Goal: Obtain resource: Download file/media

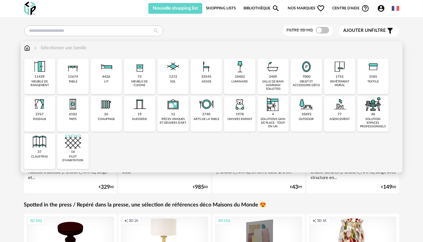
click at [314, 114] on div "10692 outdoor" at bounding box center [305, 113] width 31 height 35
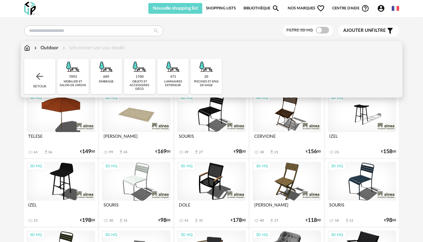
click at [26, 48] on img at bounding box center [27, 48] width 6 height 7
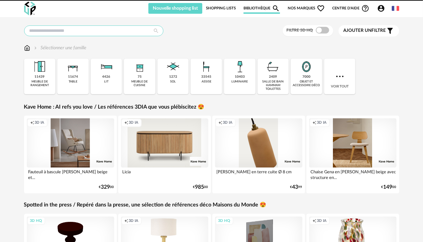
click at [84, 31] on input "text" at bounding box center [93, 30] width 139 height 11
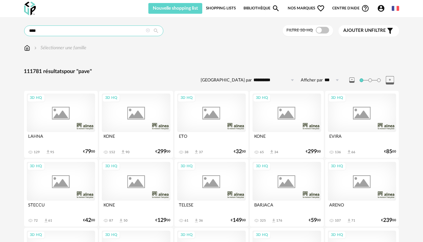
type input "****"
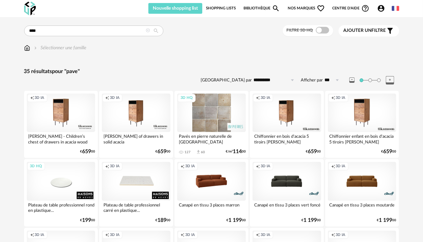
click at [301, 7] on span "Nos marques Heart Outline icon" at bounding box center [305, 8] width 37 height 11
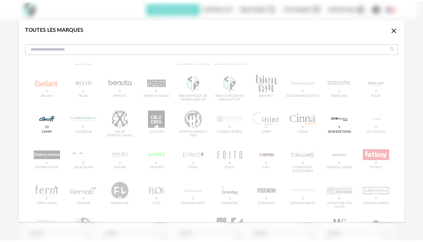
scroll to position [64, 0]
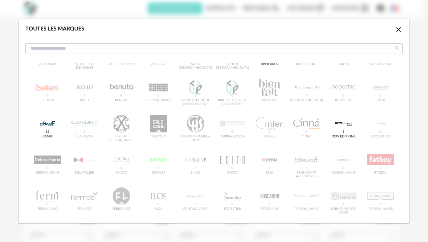
click at [395, 28] on icon "Close icon" at bounding box center [399, 29] width 8 height 8
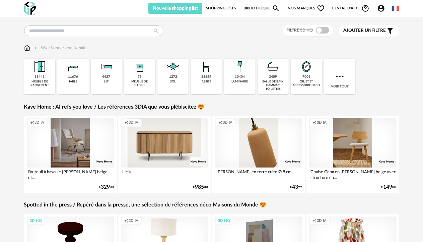
click at [348, 80] on div "Voir tout" at bounding box center [339, 76] width 31 height 35
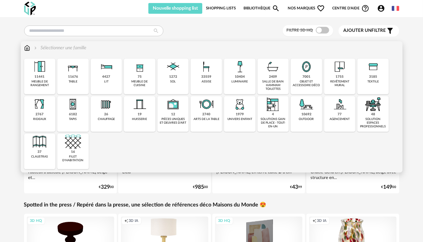
click at [169, 73] on img at bounding box center [173, 67] width 16 height 16
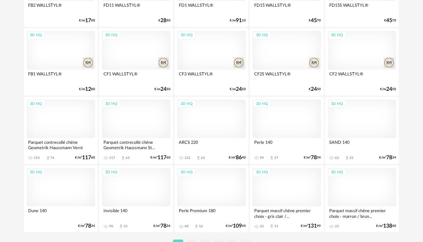
scroll to position [1258, 0]
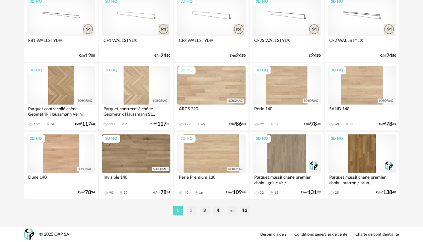
click at [193, 211] on li "2" at bounding box center [191, 210] width 10 height 9
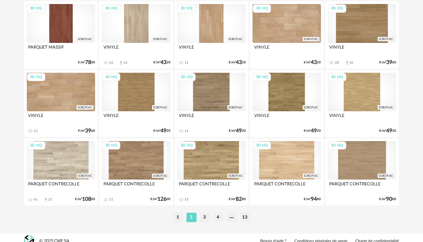
scroll to position [1258, 0]
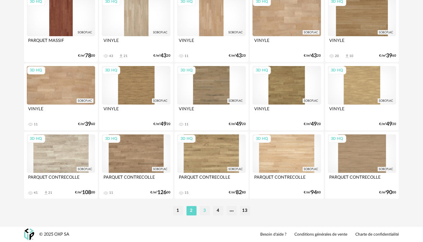
click at [202, 209] on li "3" at bounding box center [205, 210] width 10 height 9
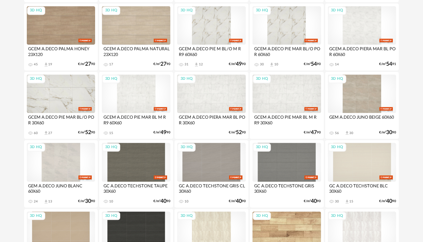
scroll to position [736, 0]
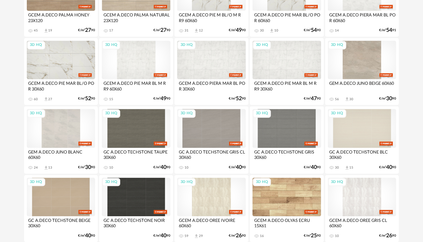
click at [359, 66] on div "3D HQ" at bounding box center [362, 59] width 69 height 38
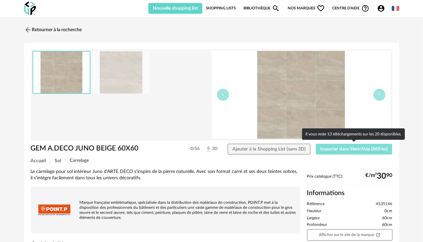
click at [331, 150] on span "Importer dans SketchUp (860 ko)" at bounding box center [354, 149] width 68 height 5
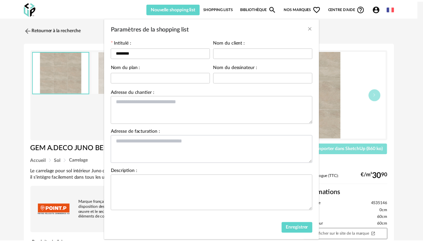
scroll to position [33, 0]
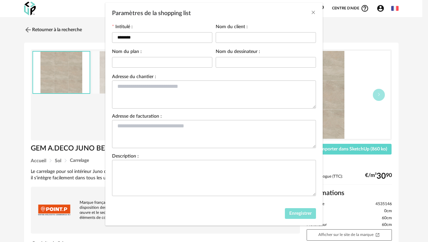
click at [307, 215] on span "Enregistrer" at bounding box center [300, 213] width 22 height 5
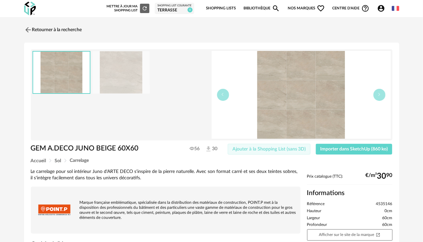
click at [263, 147] on span "Ajouter à la Shopping List (sans 3D)" at bounding box center [269, 149] width 74 height 5
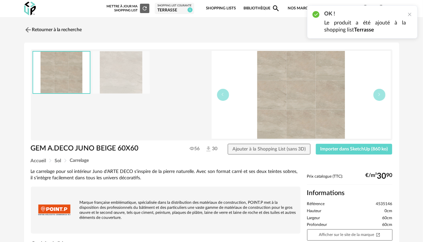
click at [125, 71] on img at bounding box center [121, 72] width 58 height 42
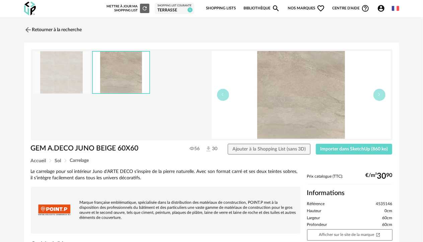
click at [175, 7] on div "Shopping List courante" at bounding box center [174, 5] width 34 height 3
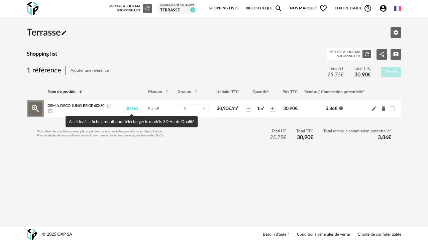
click at [138, 106] on div "3D HQ" at bounding box center [132, 109] width 18 height 8
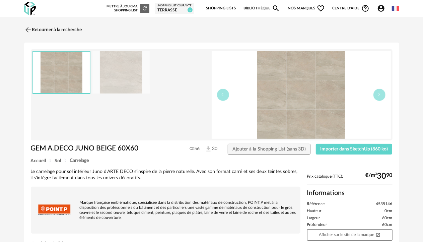
click at [211, 149] on img at bounding box center [208, 148] width 7 height 7
drag, startPoint x: 113, startPoint y: 77, endPoint x: 48, endPoint y: 67, distance: 65.6
click at [48, 67] on img at bounding box center [61, 73] width 57 height 42
click at [110, 71] on img at bounding box center [121, 72] width 58 height 42
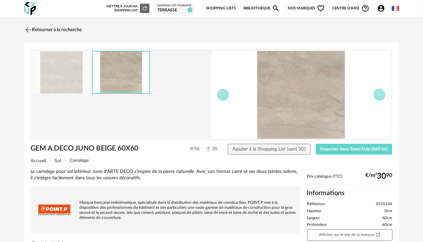
drag, startPoint x: 291, startPoint y: 95, endPoint x: 371, endPoint y: 112, distance: 82.0
click at [371, 112] on img at bounding box center [300, 95] width 179 height 88
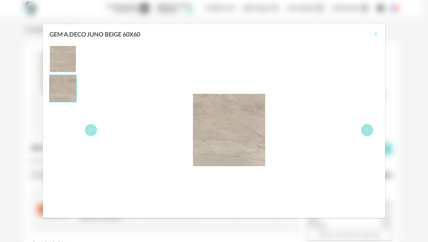
click at [377, 33] on icon "Close" at bounding box center [375, 33] width 5 height 5
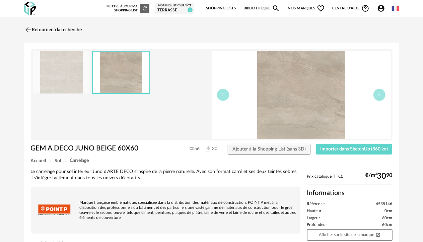
click at [224, 7] on link "Shopping Lists" at bounding box center [221, 8] width 30 height 14
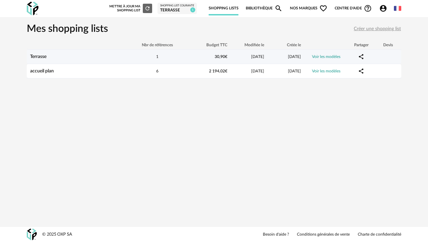
click at [362, 56] on icon "Share Variant icon" at bounding box center [361, 57] width 6 height 6
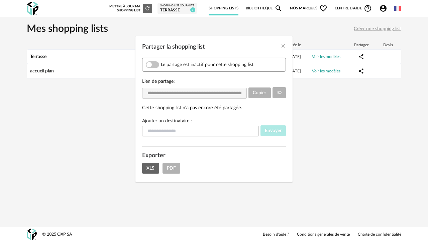
click at [338, 58] on div "**********" at bounding box center [214, 121] width 428 height 242
click at [333, 58] on div "**********" at bounding box center [214, 121] width 428 height 242
click at [282, 46] on icon "Close" at bounding box center [283, 45] width 5 height 5
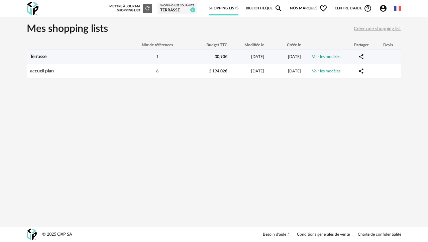
click at [325, 53] on td "Voir les modèles" at bounding box center [327, 57] width 44 height 14
click at [325, 56] on link "Voir les modèles" at bounding box center [326, 57] width 28 height 4
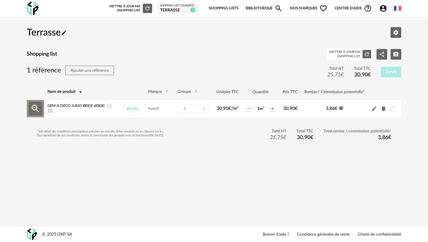
click at [109, 106] on icon "Launch icon" at bounding box center [109, 106] width 4 height 4
